Goal: Information Seeking & Learning: Learn about a topic

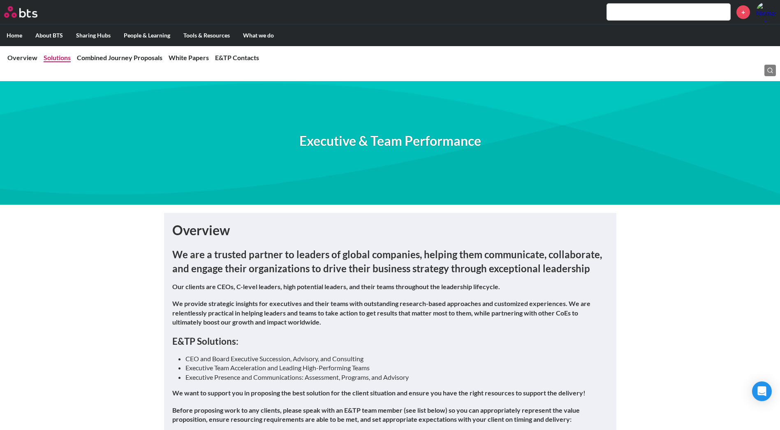
click at [60, 58] on link "Solutions" at bounding box center [57, 57] width 27 height 8
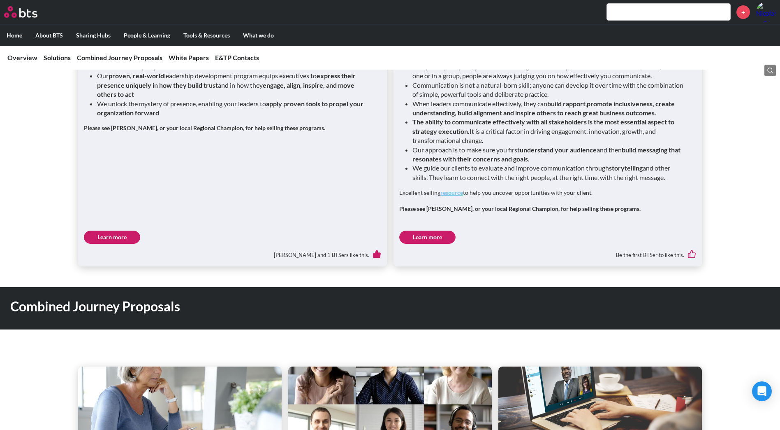
scroll to position [1032, 0]
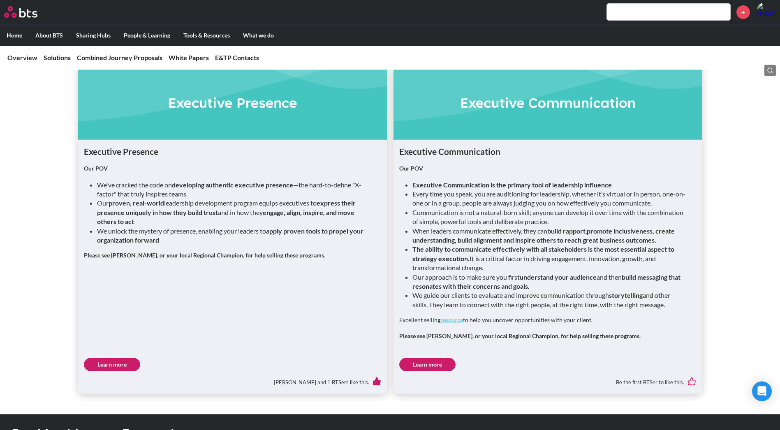
click at [125, 358] on link "Learn more" at bounding box center [112, 364] width 56 height 13
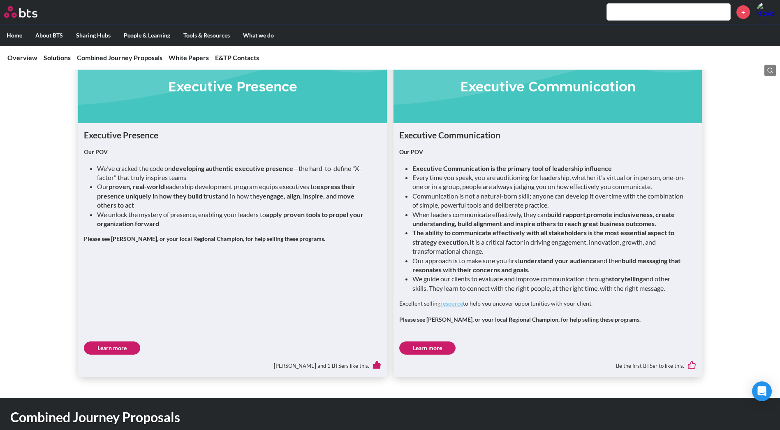
scroll to position [1049, 0]
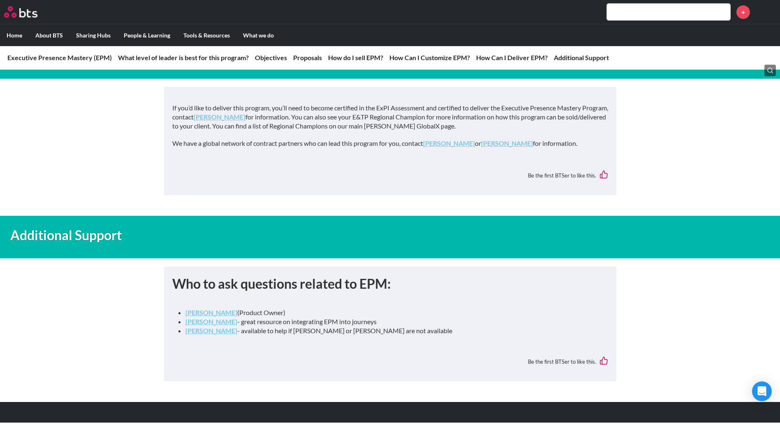
scroll to position [3281, 0]
